Goal: Transaction & Acquisition: Purchase product/service

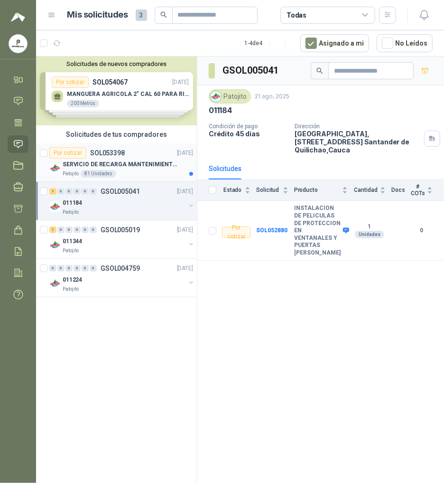
click at [124, 154] on div "Por cotizar SOL053398 [DATE]" at bounding box center [121, 152] width 144 height 11
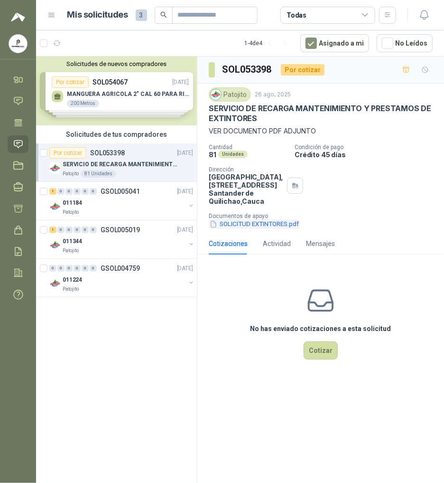
click at [266, 229] on button "SOLICITUD EXTINTORES.pdf" at bounding box center [254, 224] width 91 height 10
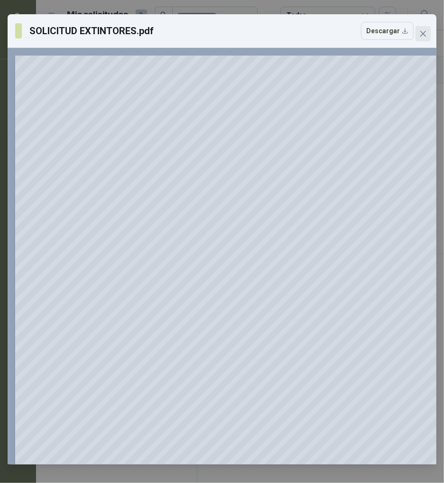
click at [418, 32] on span "Close" at bounding box center [423, 34] width 15 height 8
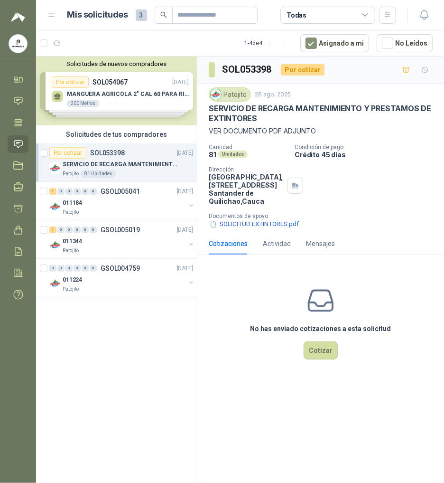
click at [82, 90] on div "Solicitudes de nuevos compradores Por cotizar SOL054067 [DATE] MANGUERA AGRICOL…" at bounding box center [116, 90] width 161 height 69
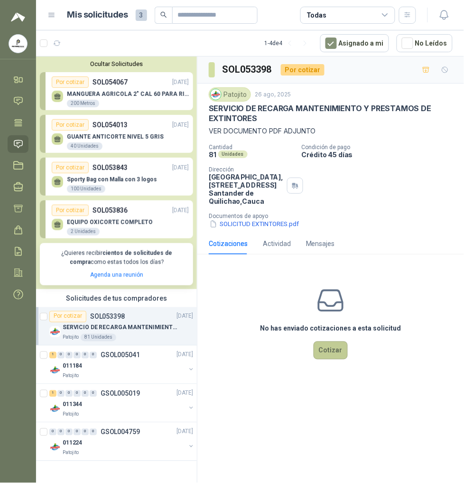
click at [340, 359] on button "Cotizar" at bounding box center [331, 350] width 34 height 18
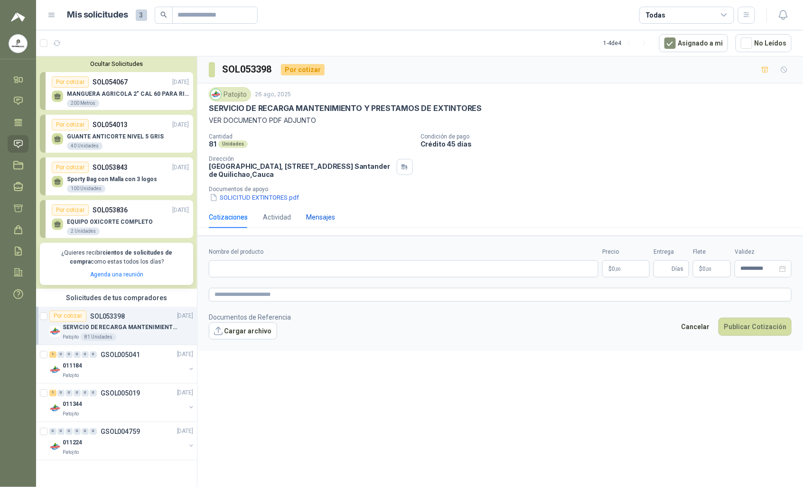
click at [319, 214] on div "Mensajes" at bounding box center [320, 217] width 29 height 10
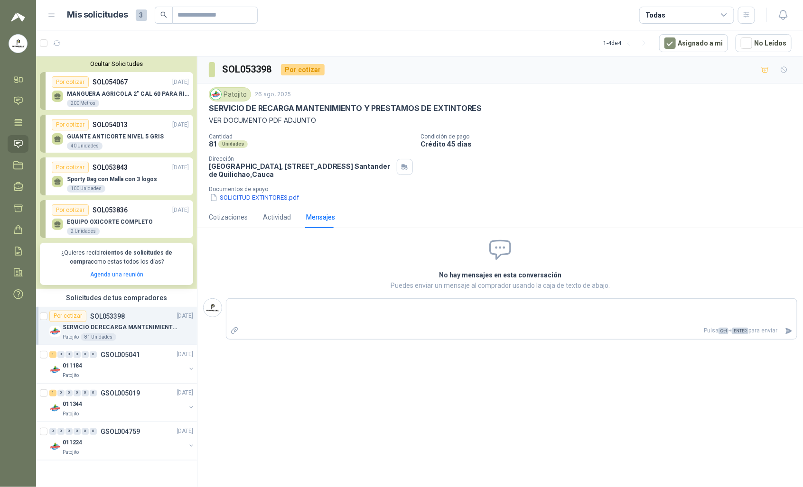
click at [444, 267] on div "No hay mensajes en esta conversación Puedes enviar un mensaje al comprador usan…" at bounding box center [500, 264] width 354 height 57
